Goal: Task Accomplishment & Management: Use online tool/utility

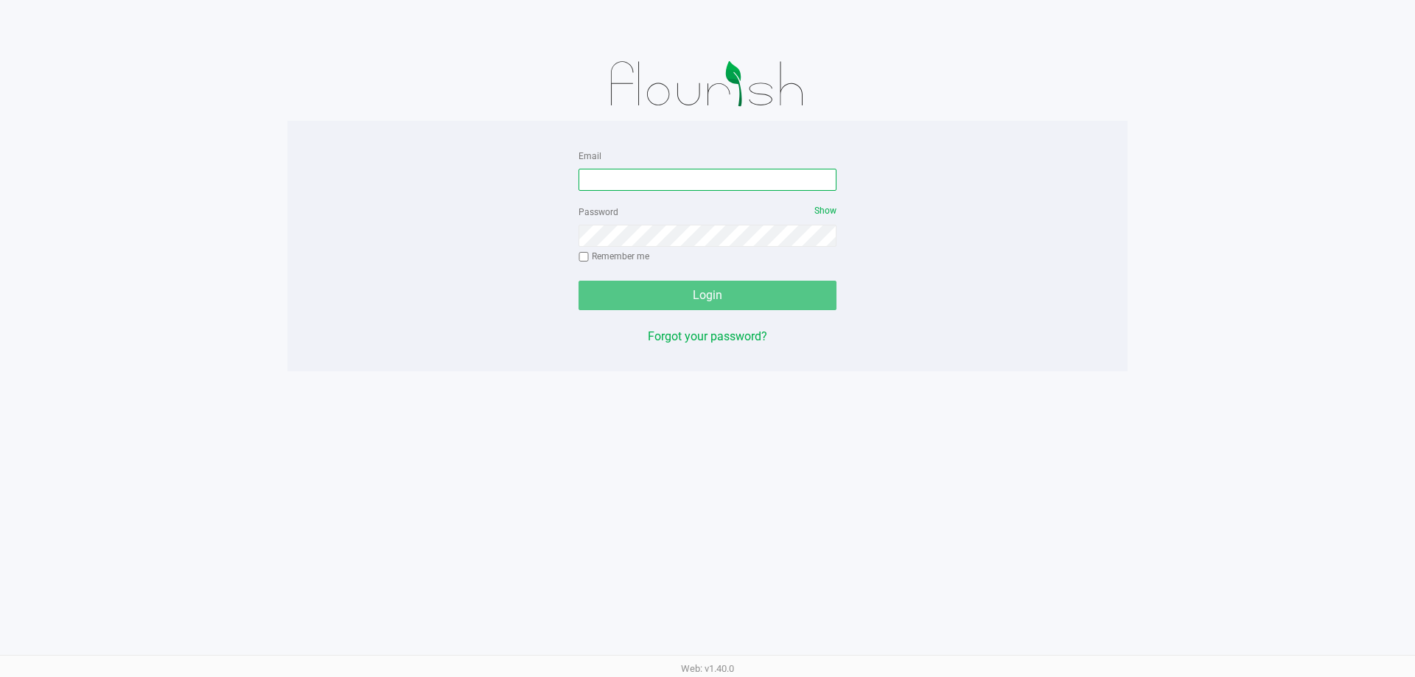
click at [658, 179] on input "Email" at bounding box center [708, 180] width 258 height 22
type input "[EMAIL_ADDRESS][DOMAIN_NAME]"
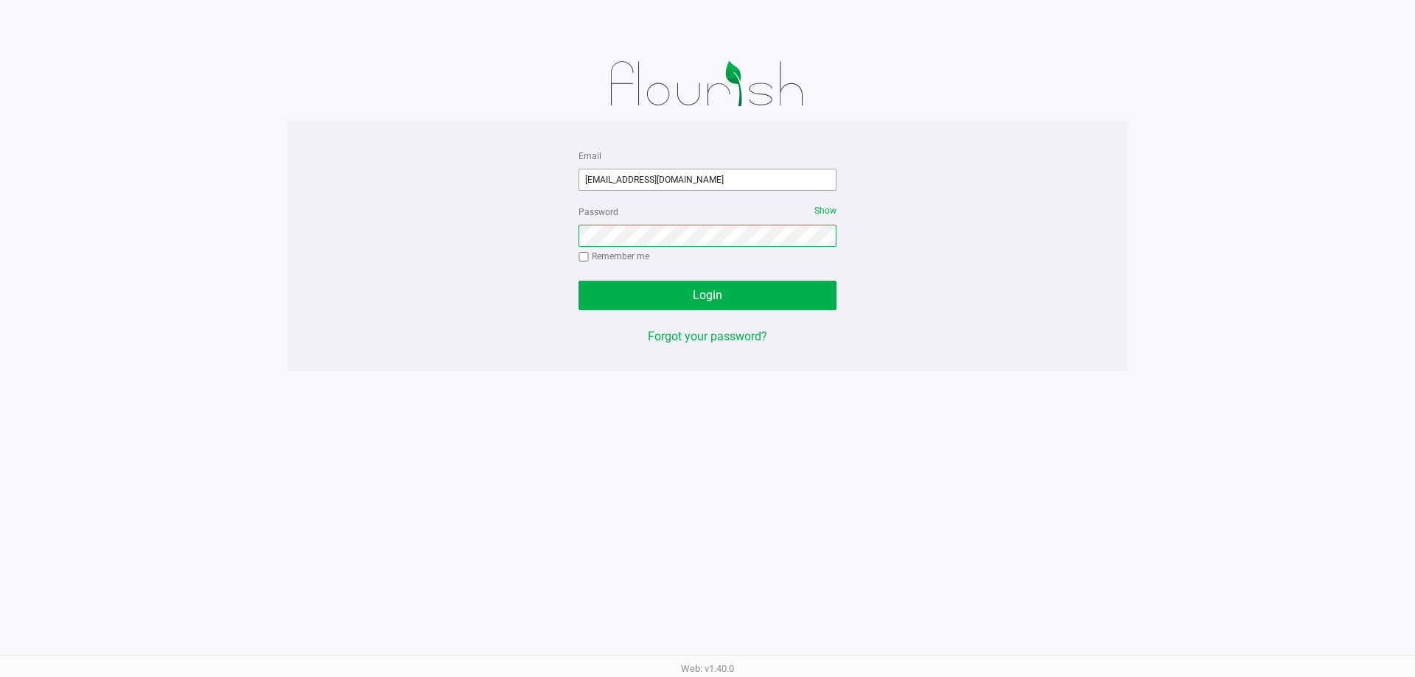
click at [579, 281] on button "Login" at bounding box center [708, 295] width 258 height 29
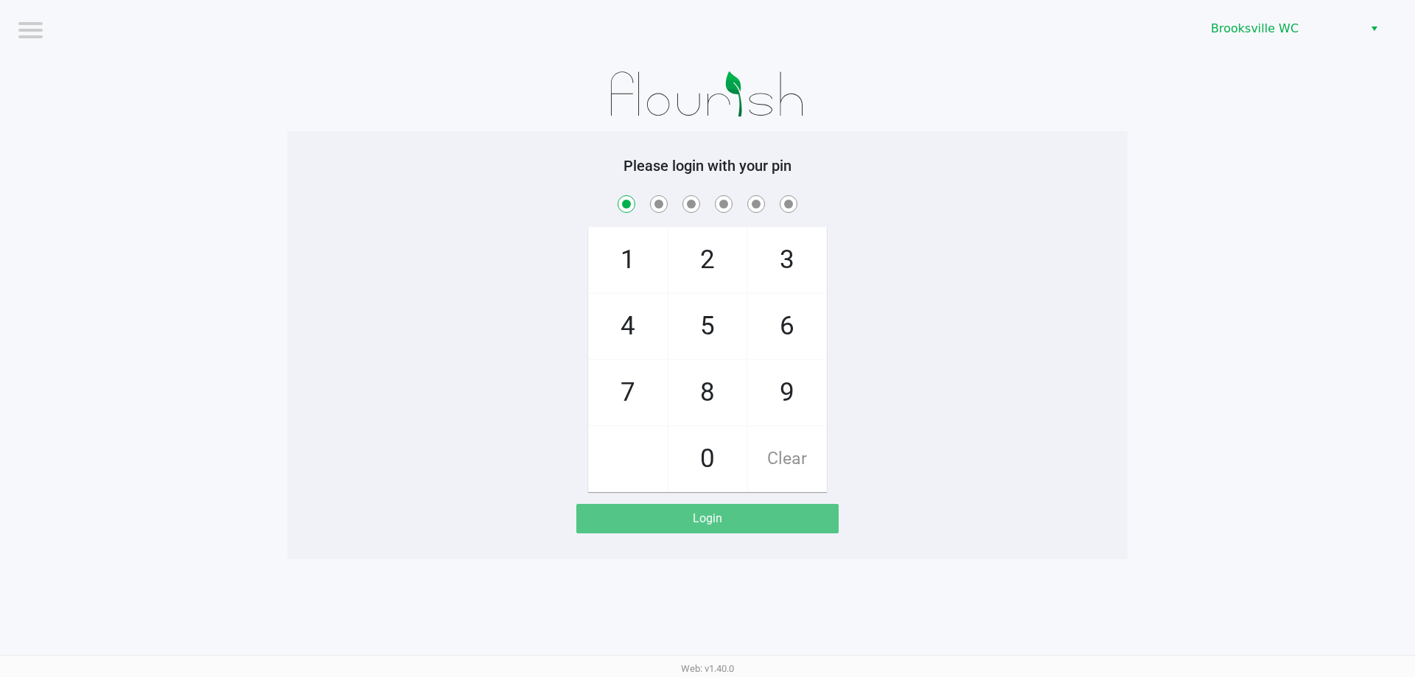
checkbox input "true"
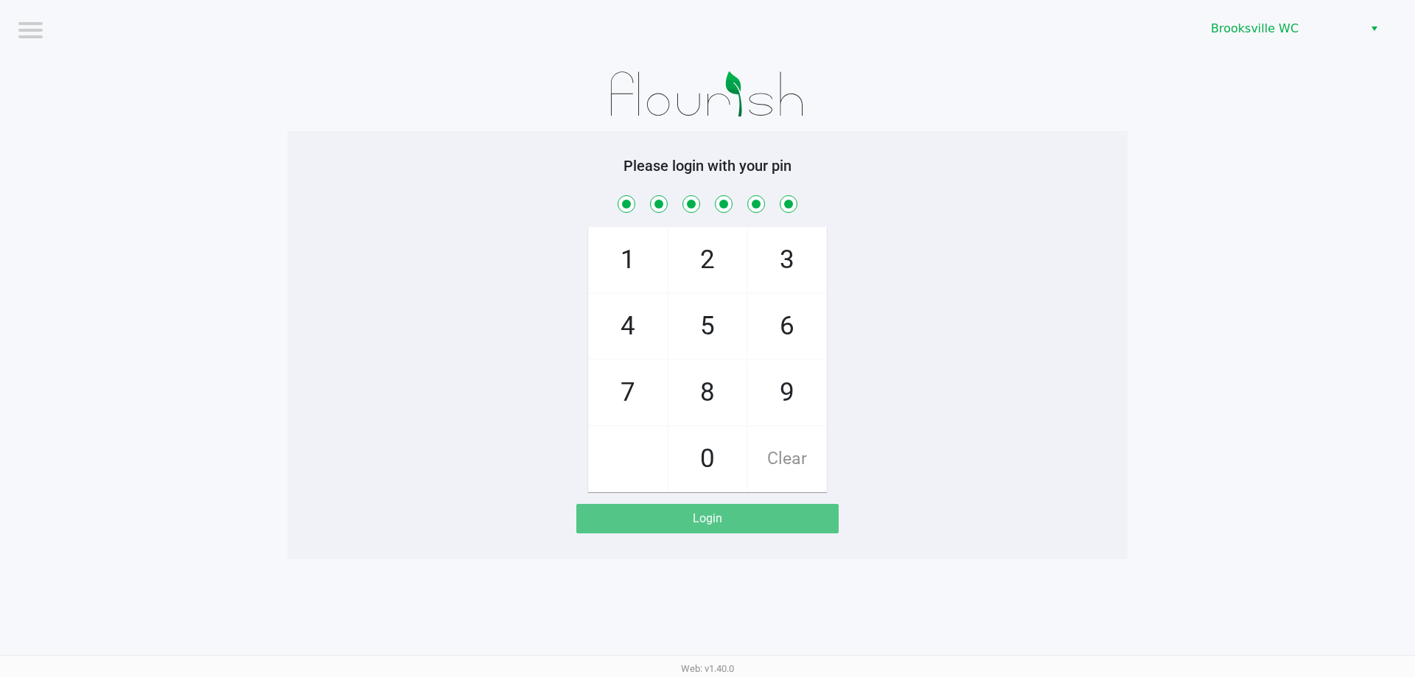
checkbox input "true"
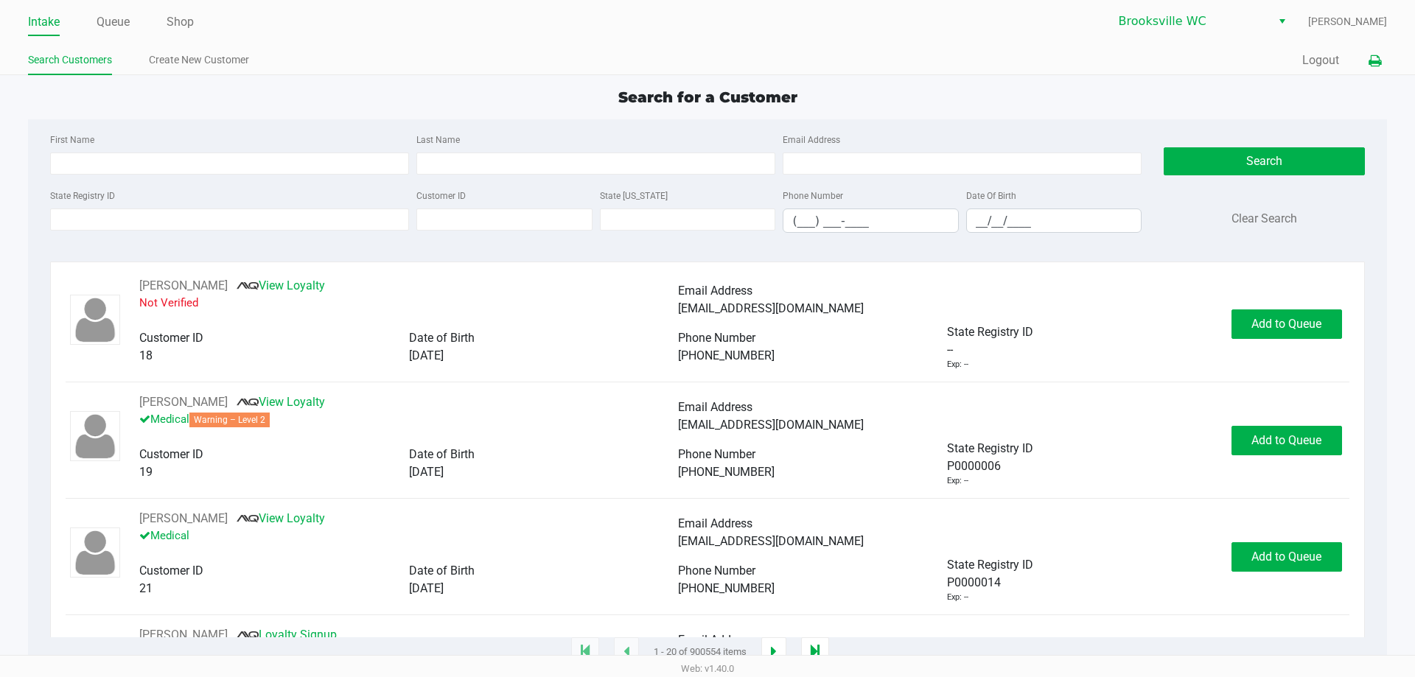
click at [1381, 60] on button at bounding box center [1375, 60] width 24 height 27
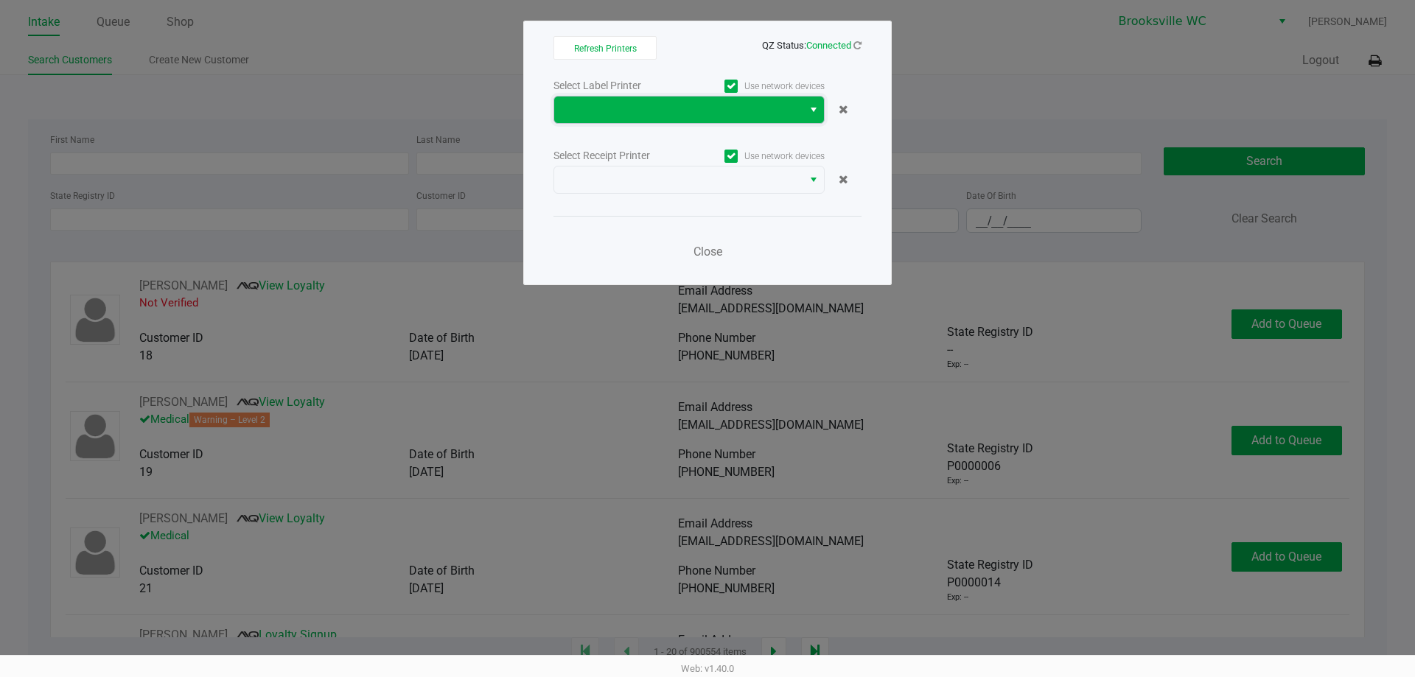
click at [651, 102] on span at bounding box center [678, 110] width 231 height 18
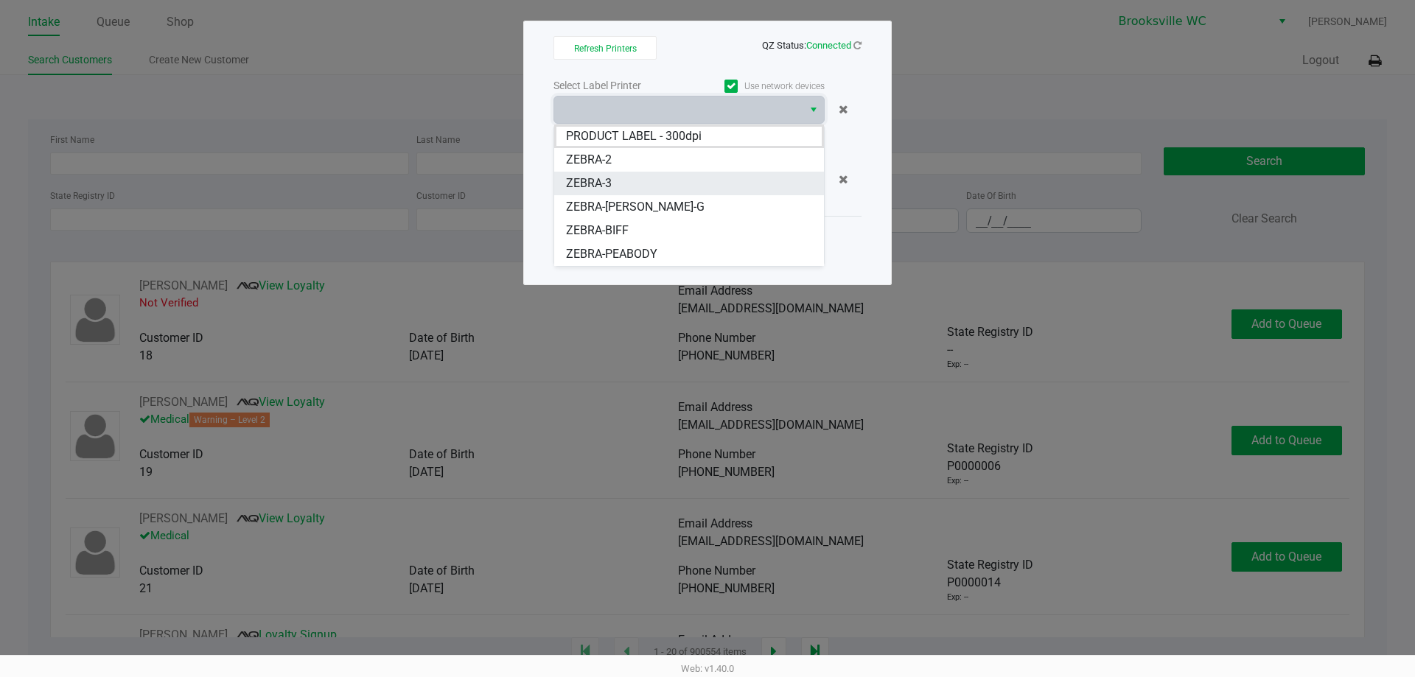
click at [647, 175] on li "ZEBRA-3" at bounding box center [689, 184] width 270 height 24
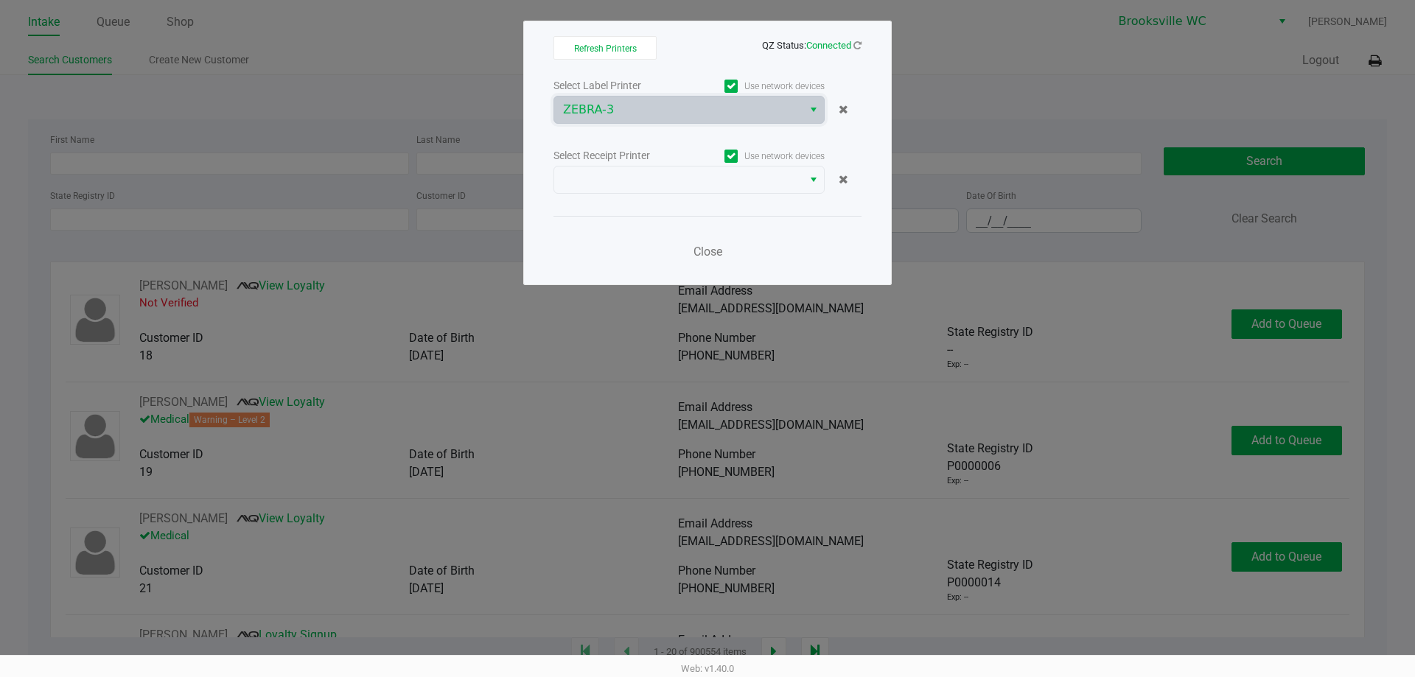
click at [641, 164] on div "Select Receipt Printer Use network devices" at bounding box center [708, 156] width 308 height 20
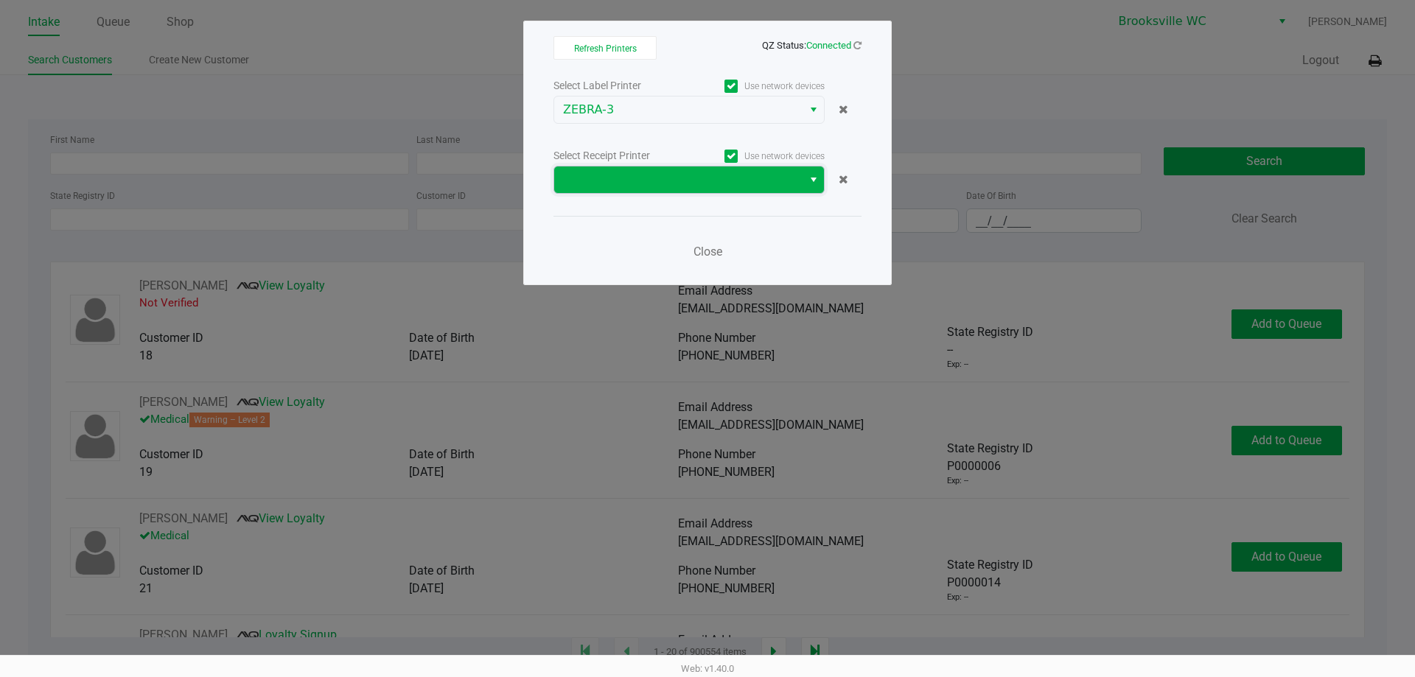
click at [641, 180] on span at bounding box center [678, 180] width 231 height 18
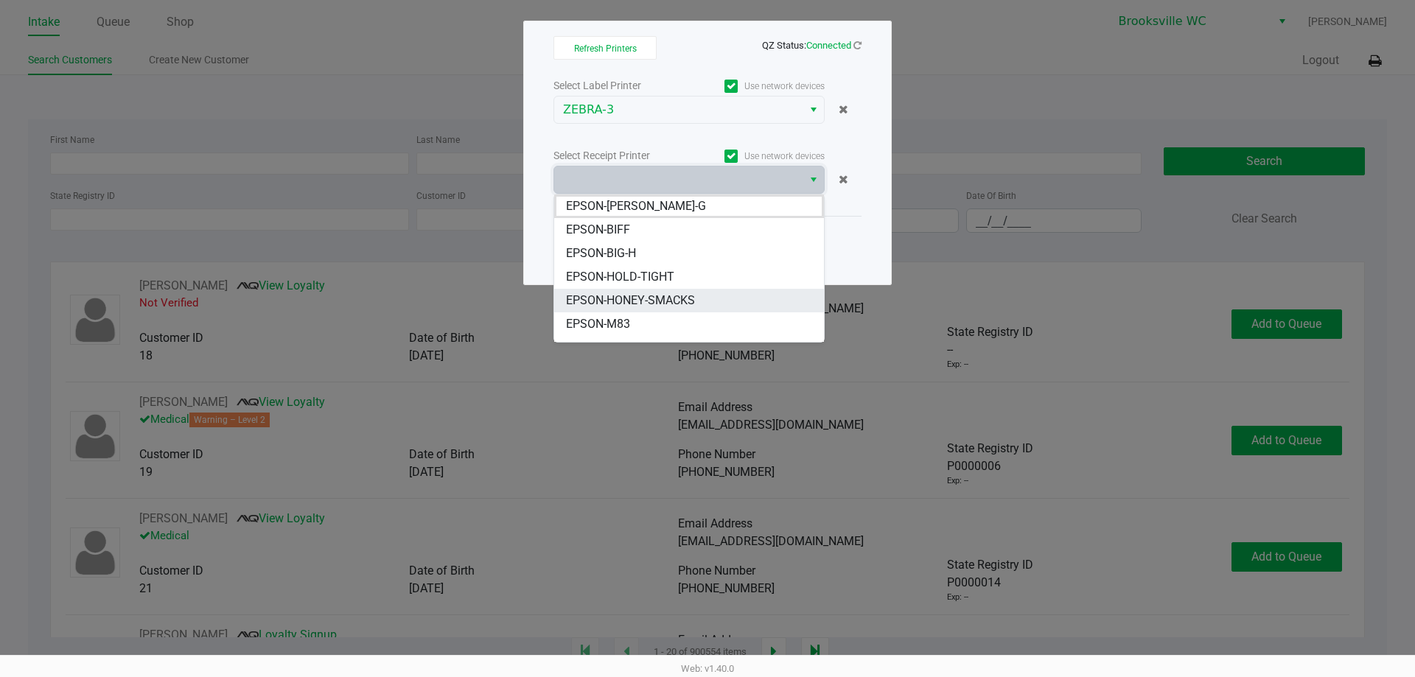
scroll to position [74, 0]
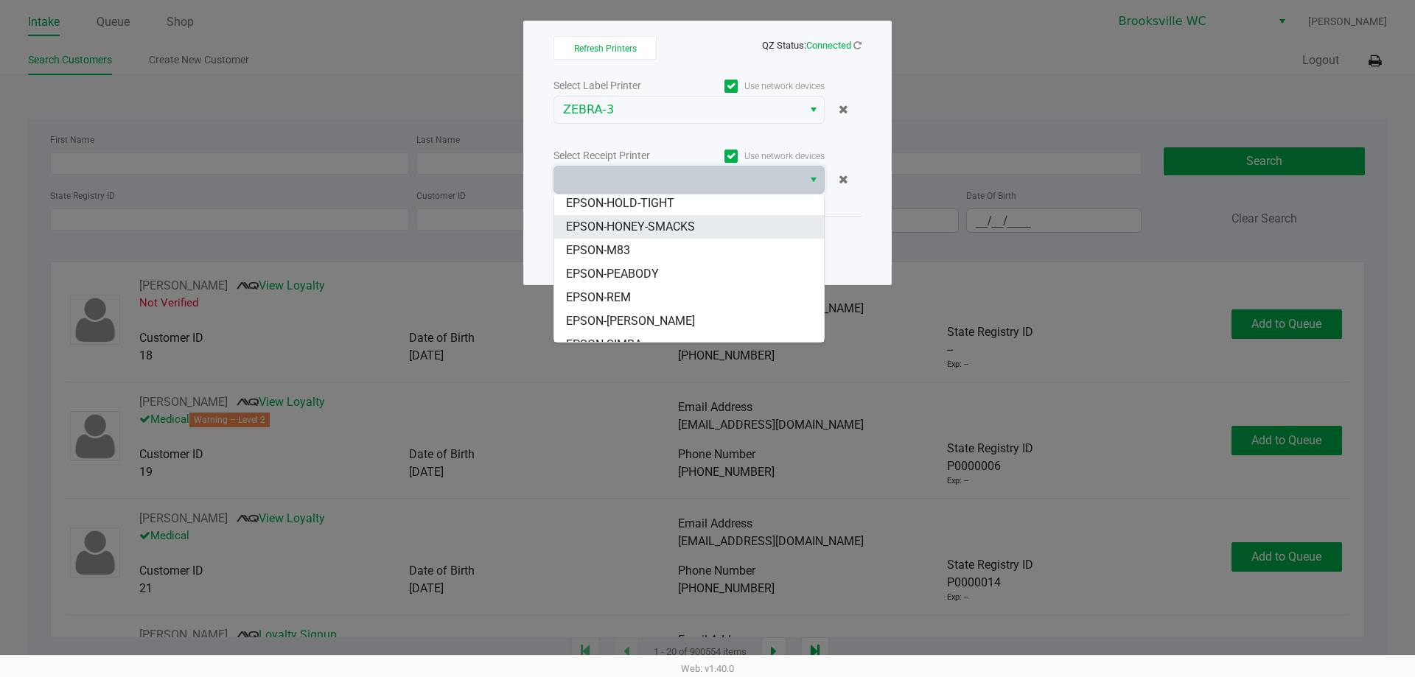
click at [636, 291] on li "EPSON-REM" at bounding box center [689, 298] width 270 height 24
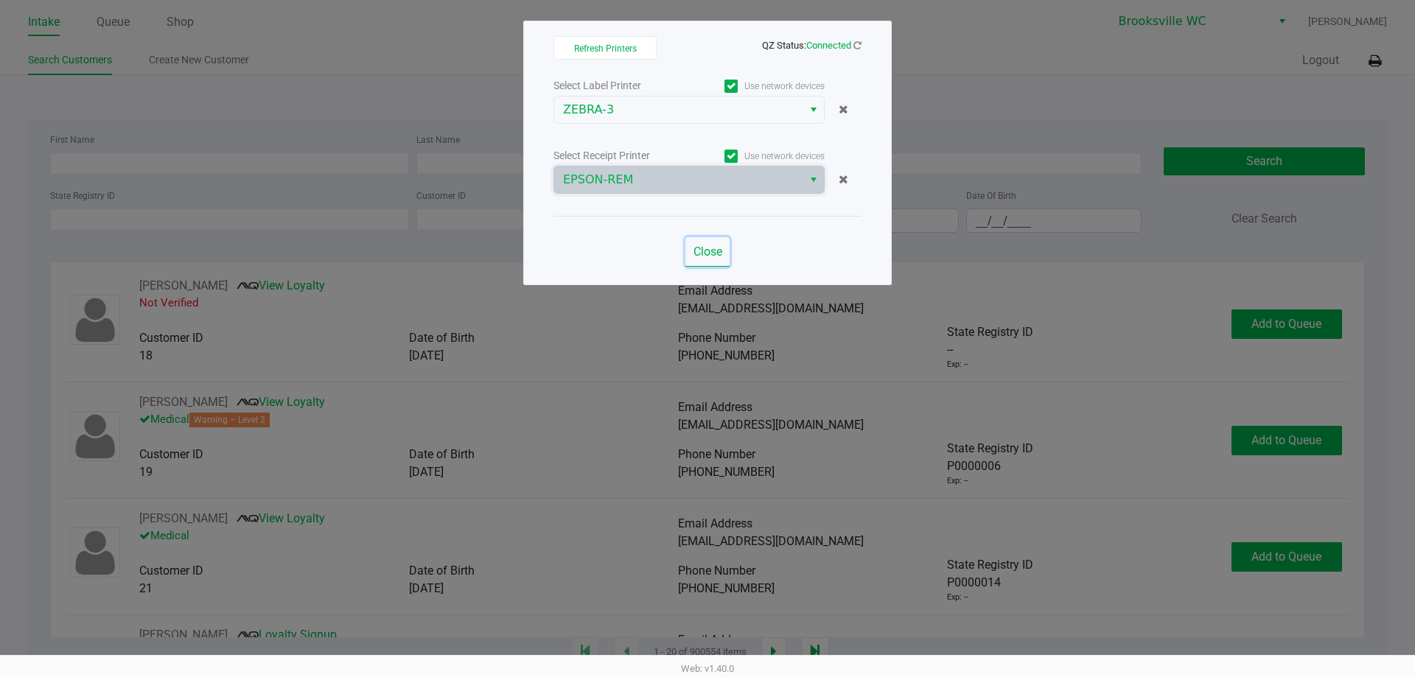
click at [706, 259] on button "Close" at bounding box center [708, 251] width 44 height 29
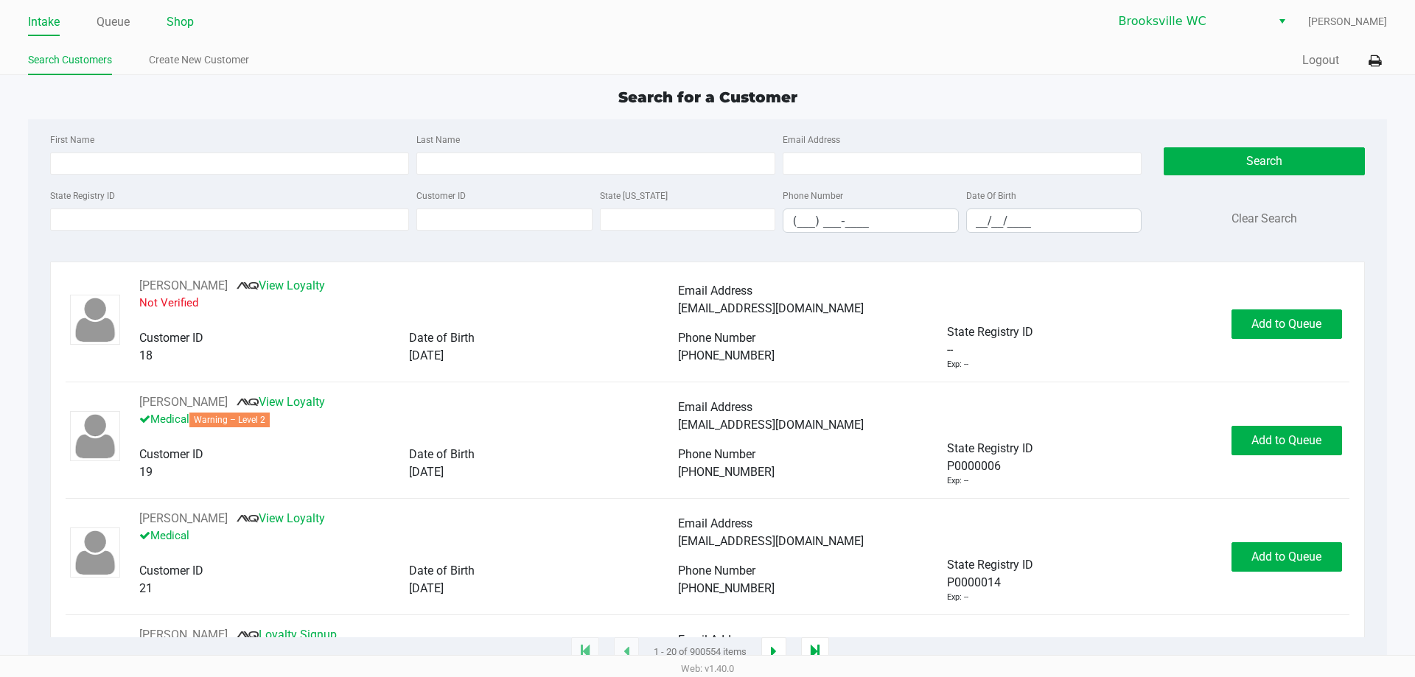
click at [187, 20] on link "Shop" at bounding box center [180, 22] width 27 height 21
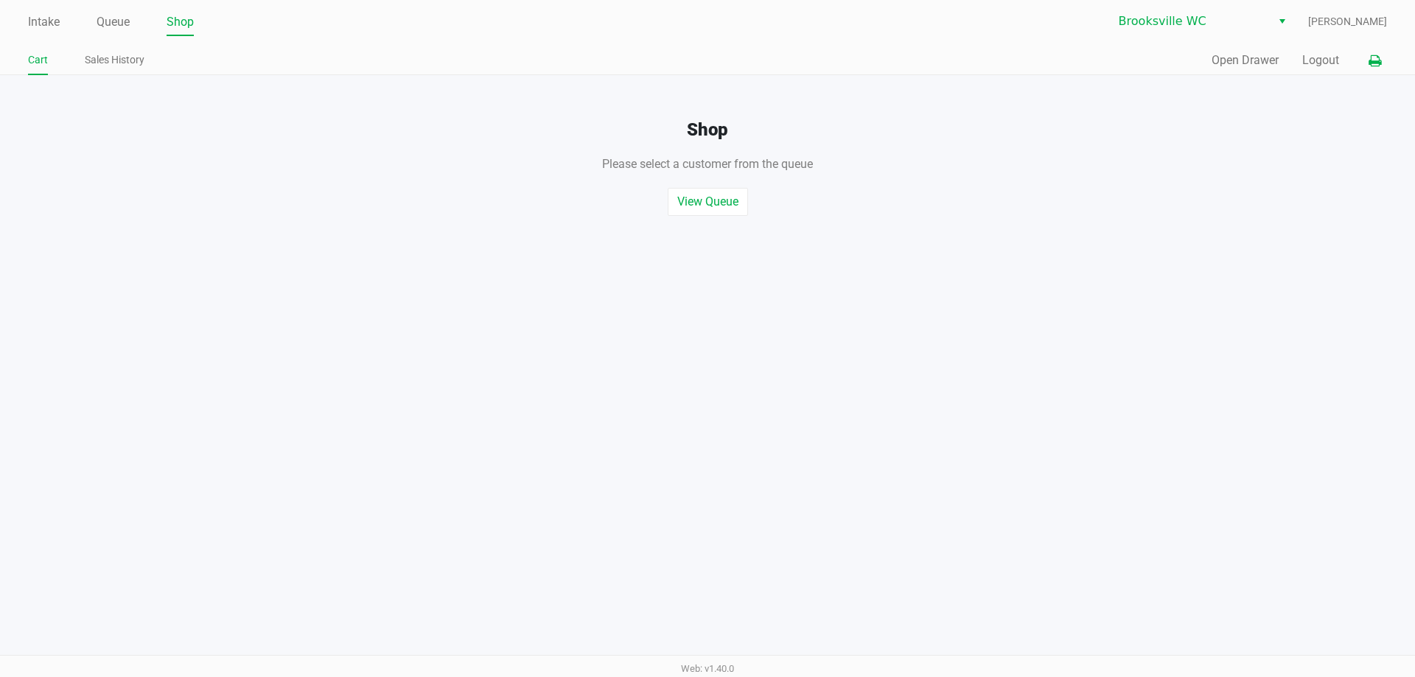
click at [1372, 62] on icon at bounding box center [1375, 61] width 13 height 10
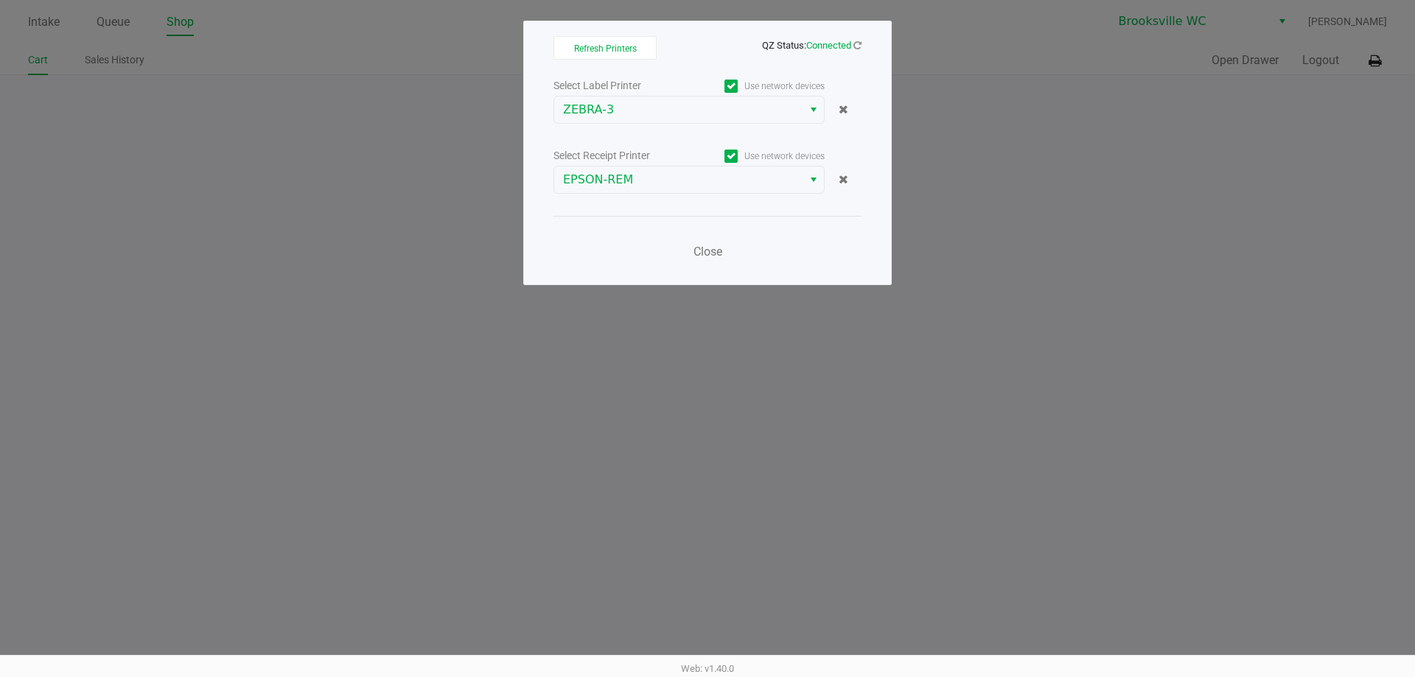
click at [908, 55] on ngb-modal-window "Refresh Printers QZ Status: Connected Select Label Printer Use network devices …" at bounding box center [707, 338] width 1415 height 677
click at [913, 63] on ngb-modal-window "Refresh Printers QZ Status: Connected Select Label Printer Use network devices …" at bounding box center [707, 338] width 1415 height 677
click at [694, 265] on button "Close" at bounding box center [708, 251] width 44 height 29
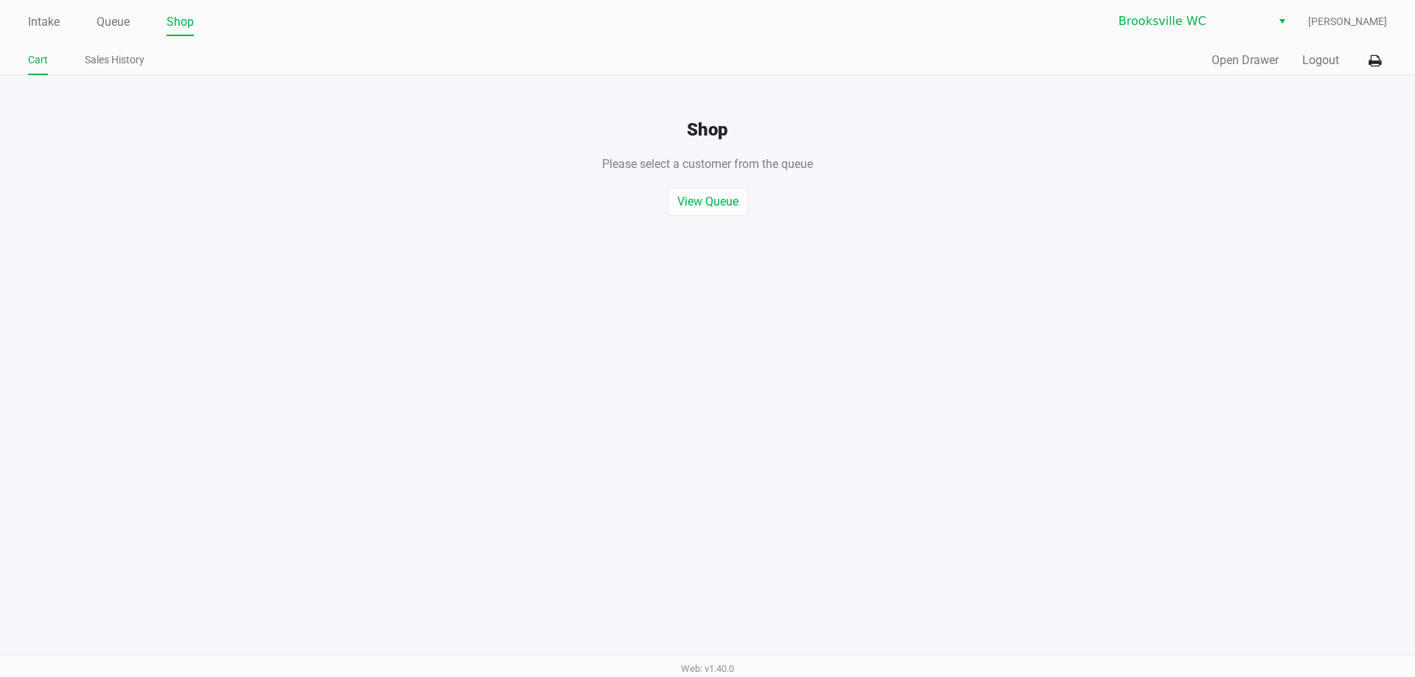
click at [699, 259] on ngb-modal-window "Refresh Printers QZ Status: Connected Select Label Printer Use network devices …" at bounding box center [707, 338] width 1415 height 677
click at [1230, 64] on button "Open Drawer" at bounding box center [1245, 61] width 67 height 18
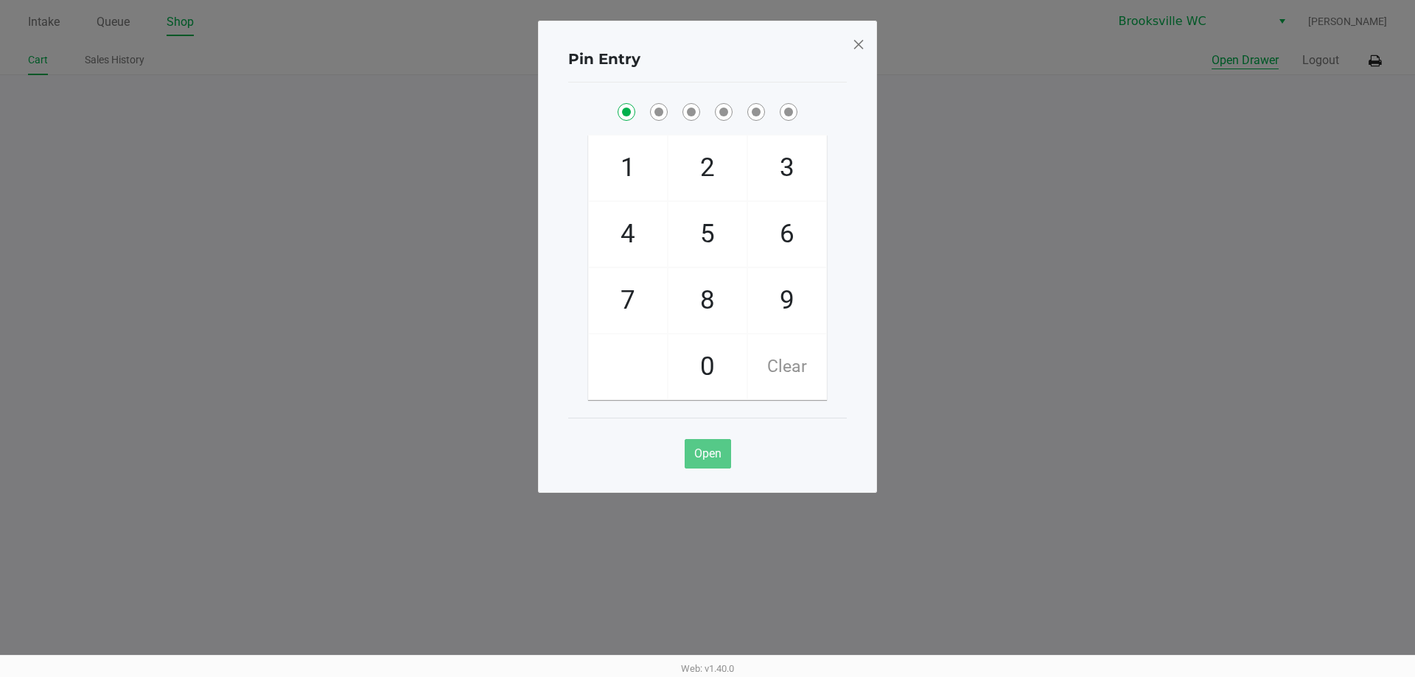
checkbox input "true"
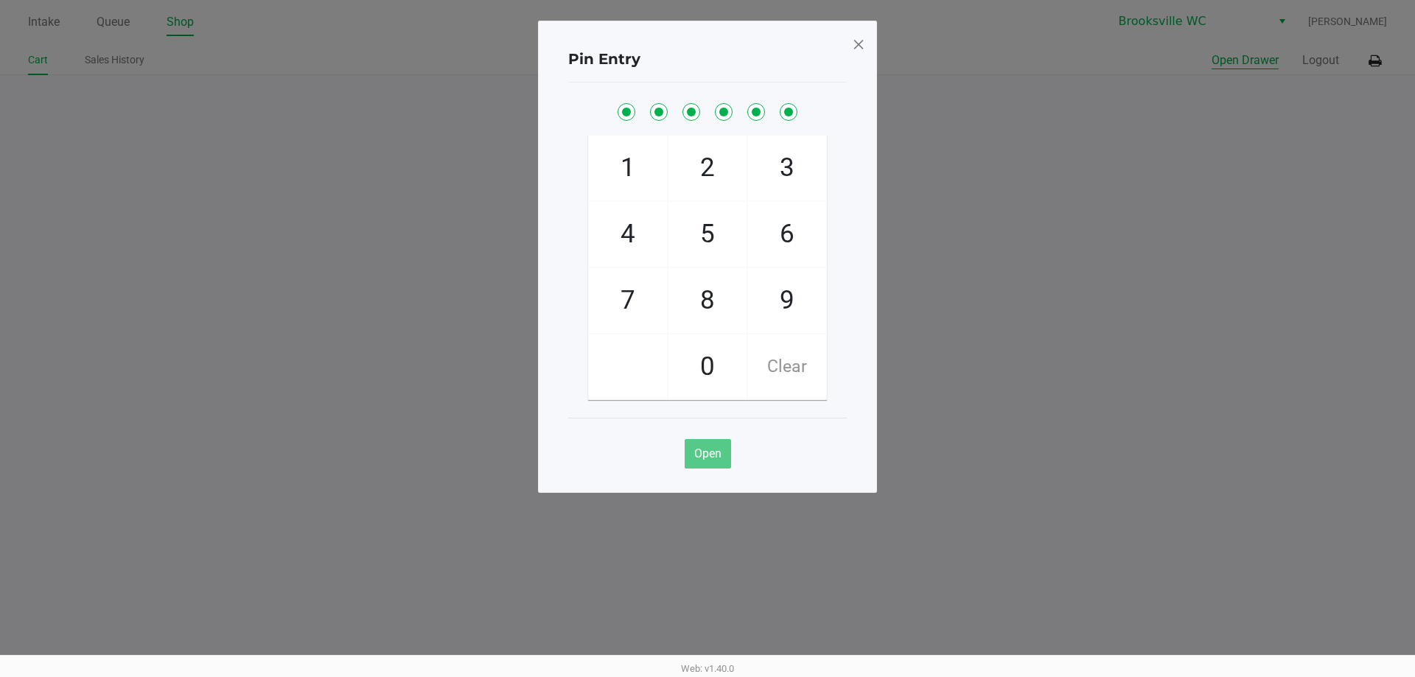
checkbox input "true"
